Goal: Information Seeking & Learning: Learn about a topic

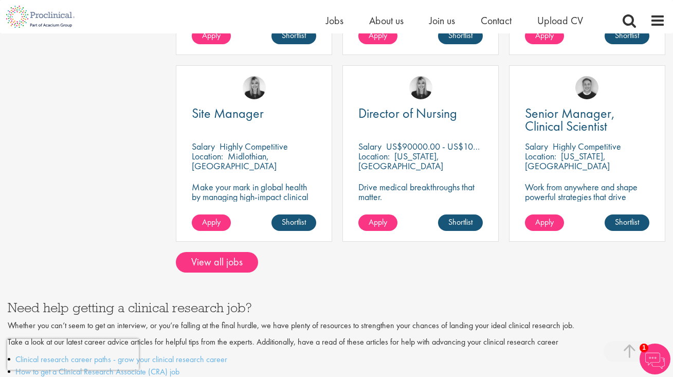
scroll to position [866, 0]
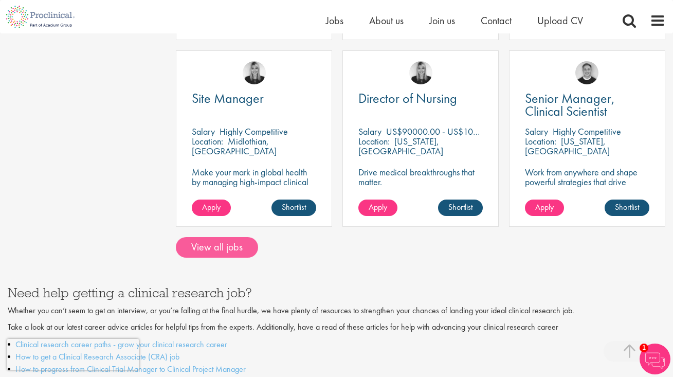
click at [218, 237] on link "View all jobs" at bounding box center [217, 247] width 82 height 21
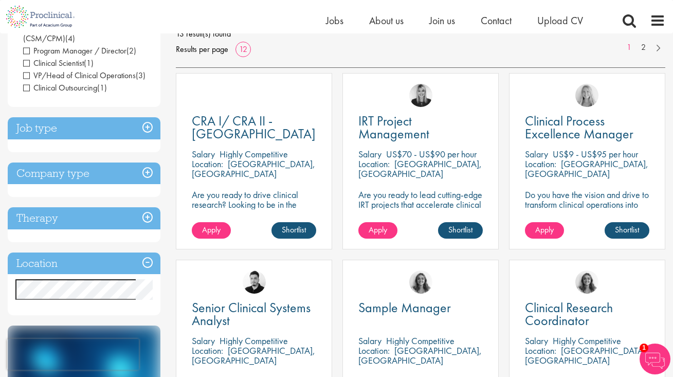
scroll to position [171, 0]
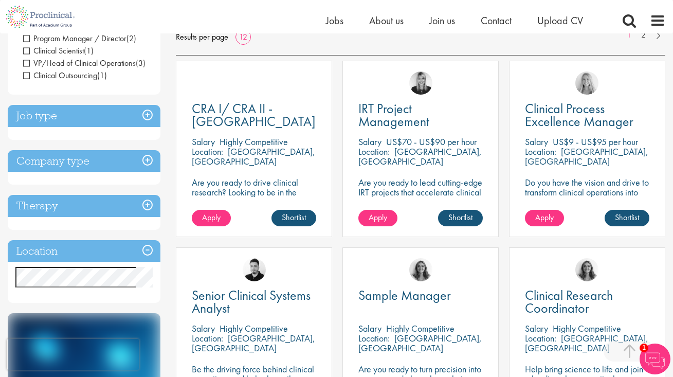
click at [149, 114] on h3 "Job type" at bounding box center [84, 116] width 153 height 22
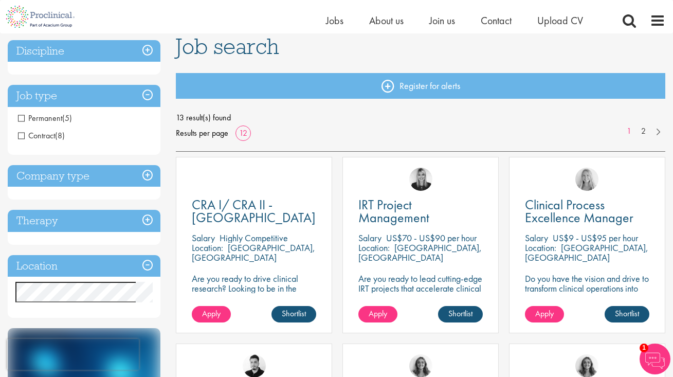
scroll to position [79, 0]
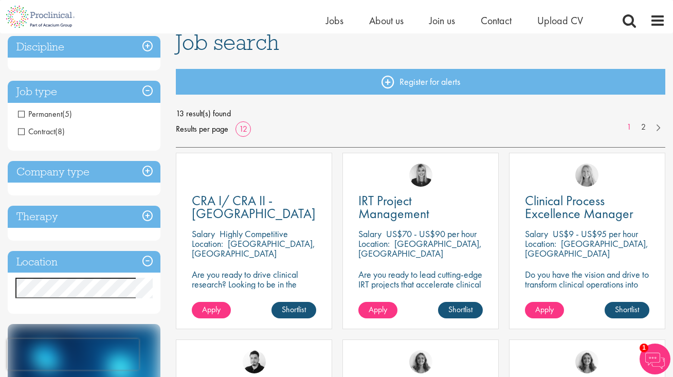
click at [149, 170] on h3 "Company type" at bounding box center [84, 172] width 153 height 22
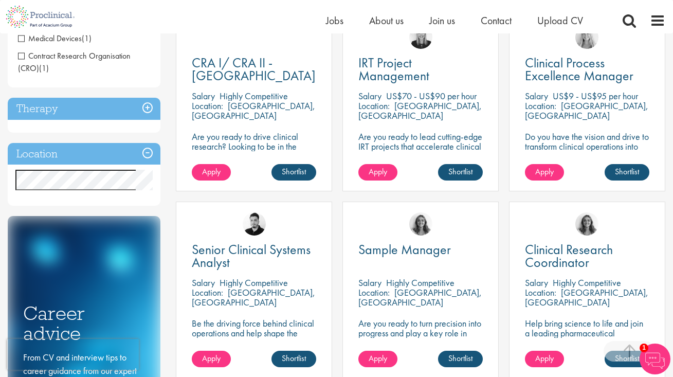
scroll to position [226, 0]
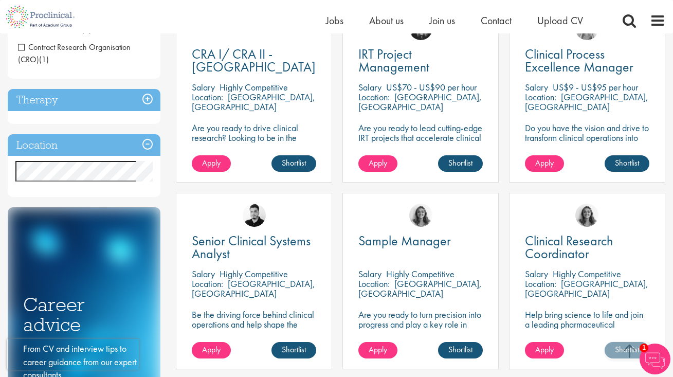
click at [147, 98] on h3 "Therapy" at bounding box center [84, 100] width 153 height 22
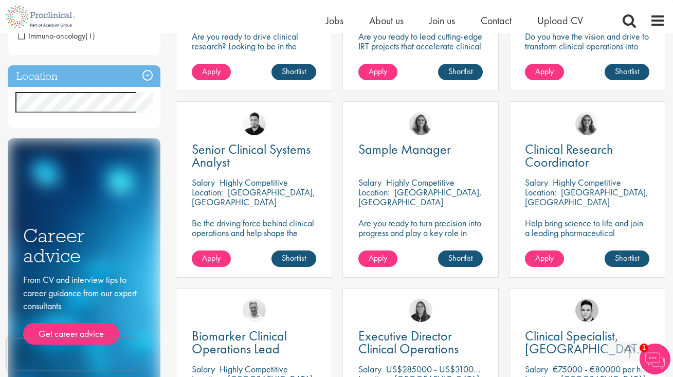
scroll to position [321, 0]
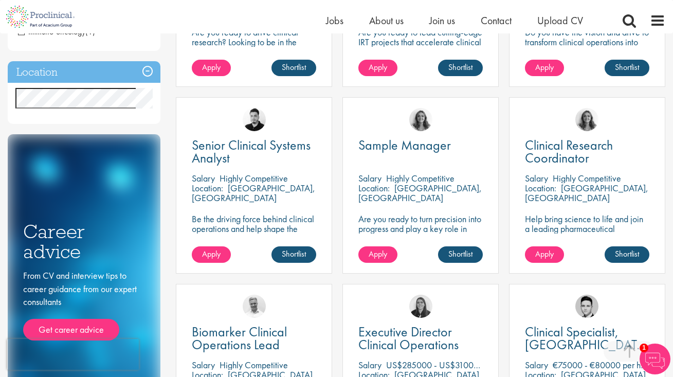
click at [147, 70] on h3 "Location" at bounding box center [84, 72] width 153 height 22
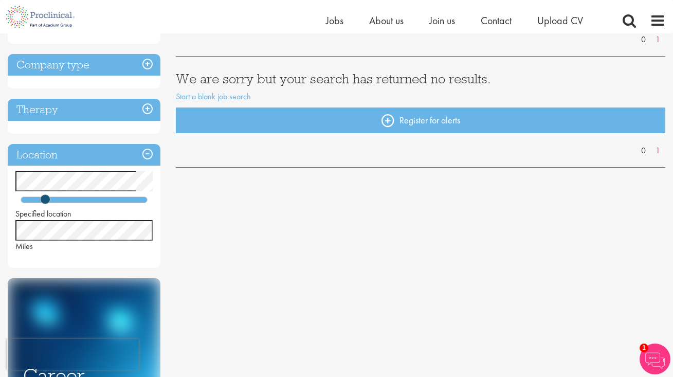
scroll to position [155, 0]
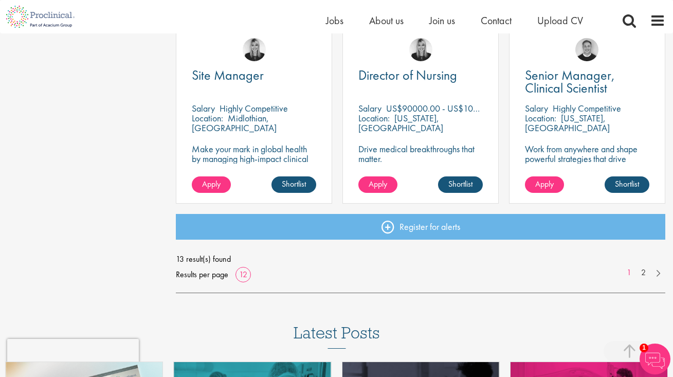
scroll to position [767, 0]
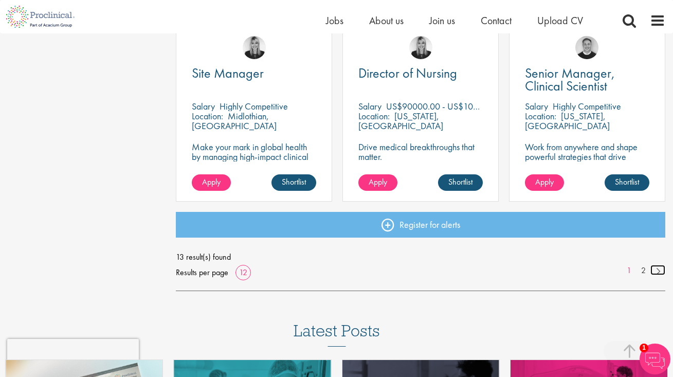
click at [657, 270] on link at bounding box center [658, 270] width 15 height 10
